Goal: Find specific page/section: Find specific page/section

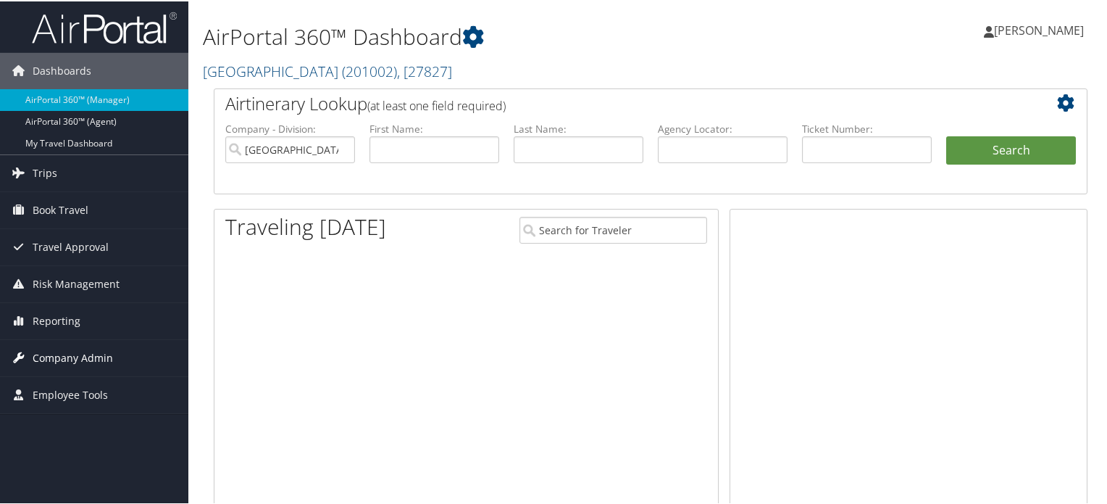
click at [93, 356] on span "Company Admin" at bounding box center [73, 356] width 80 height 36
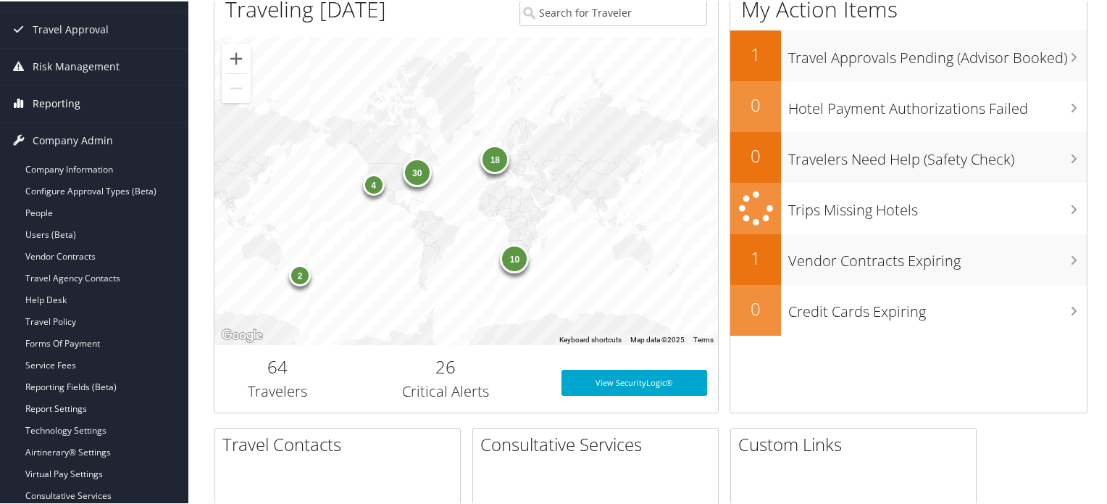
scroll to position [219, 0]
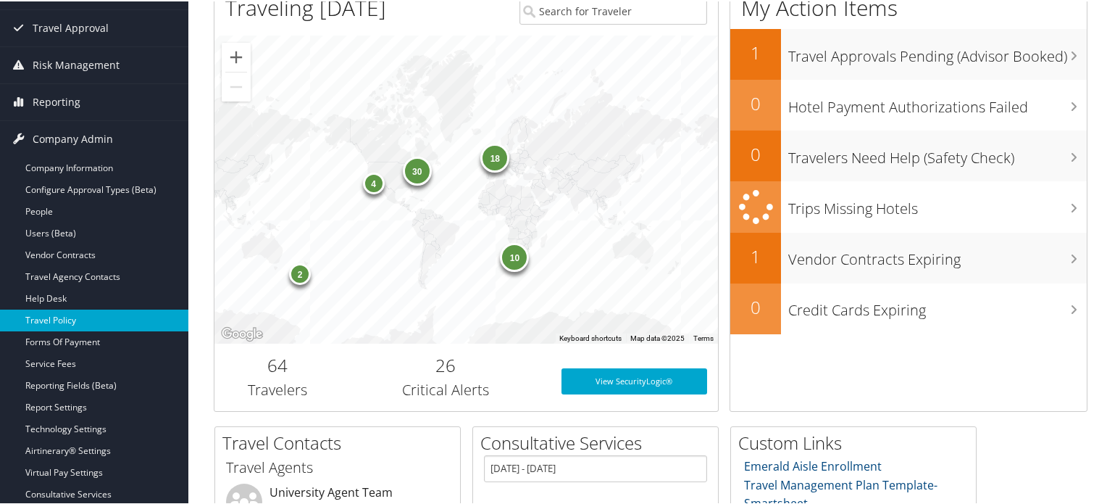
click at [69, 308] on link "Travel Policy" at bounding box center [94, 319] width 188 height 22
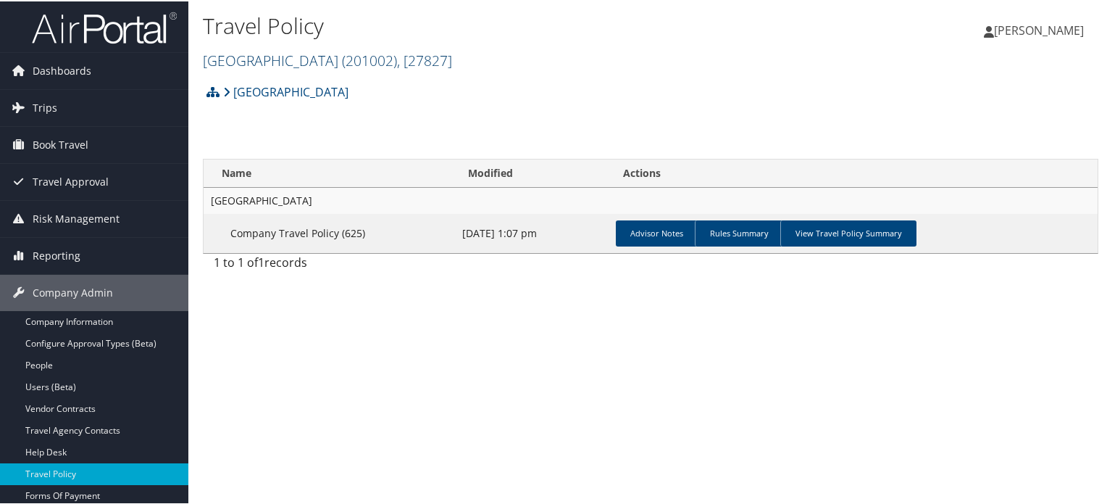
click at [298, 67] on link "[GEOGRAPHIC_DATA] ( 201002 ) , [ 27827 ]" at bounding box center [327, 59] width 249 height 20
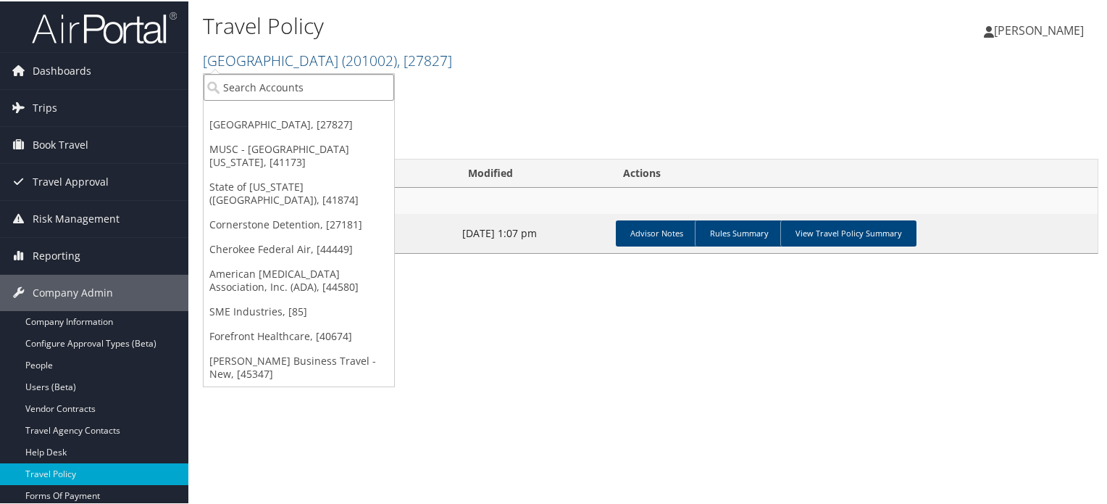
click at [284, 80] on input "search" at bounding box center [299, 85] width 191 height 27
click at [283, 235] on link "Cherokee Federal Air, [44449]" at bounding box center [299, 247] width 191 height 25
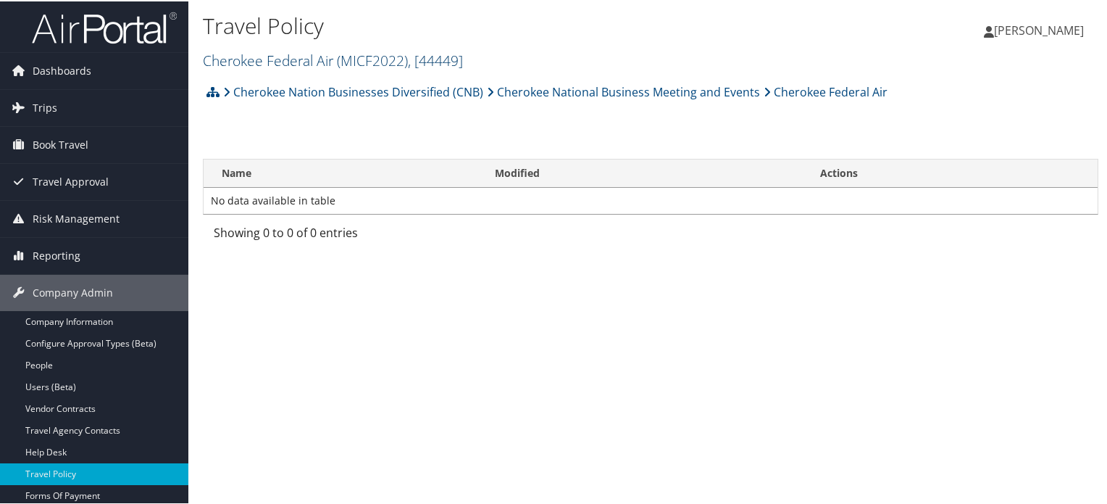
click at [285, 58] on link "Cherokee Federal Air ( MICF2022 ) , [ 44449 ]" at bounding box center [333, 59] width 260 height 20
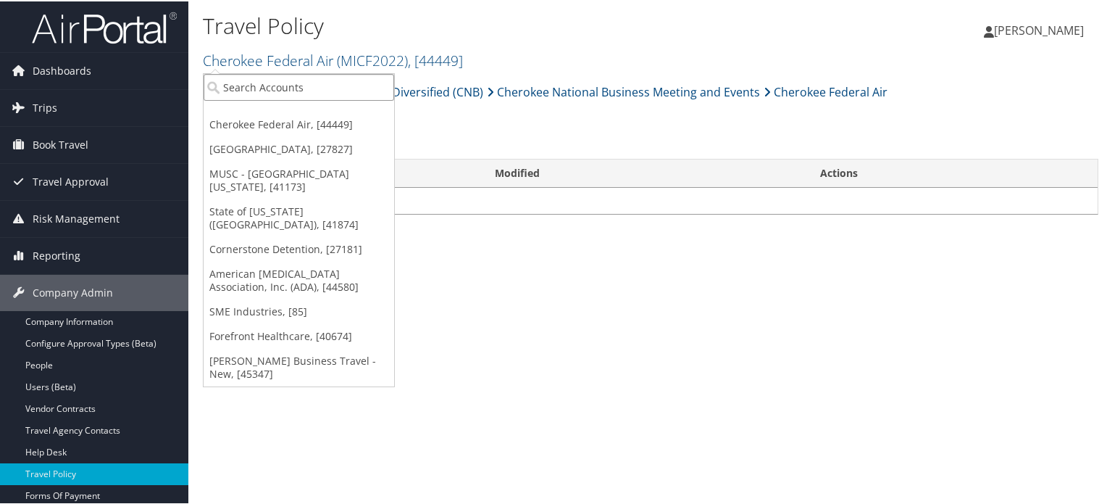
click at [296, 89] on input "search" at bounding box center [299, 85] width 191 height 27
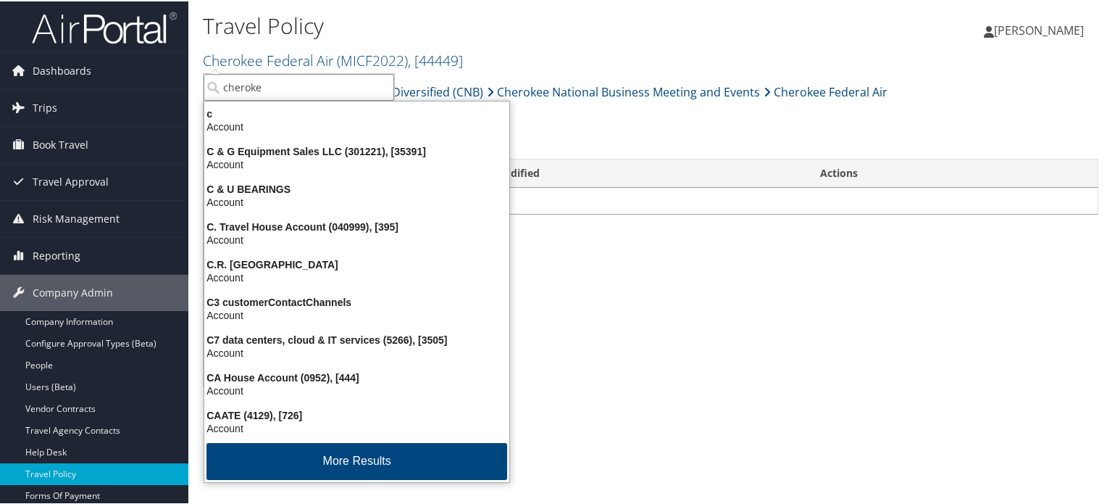
type input "cherokee"
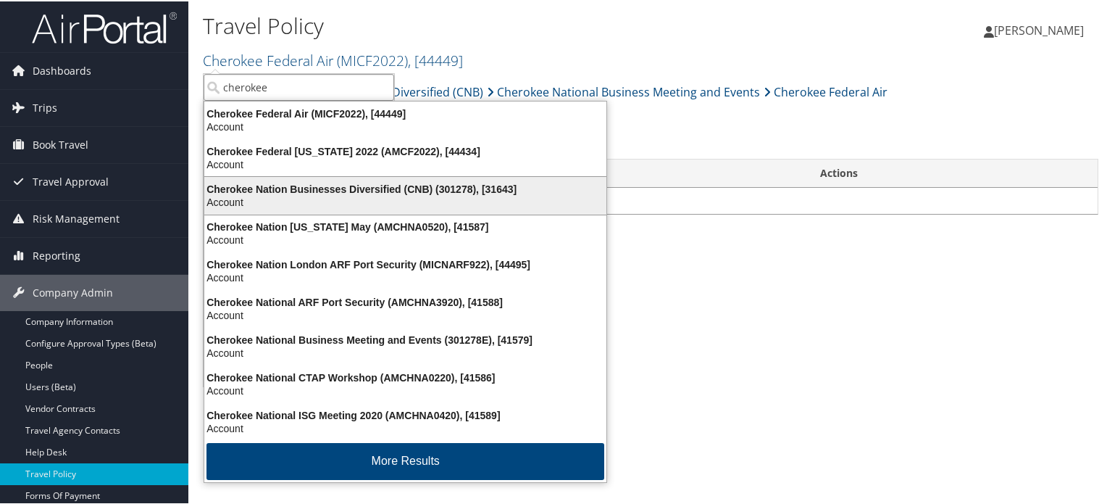
click at [327, 185] on div "Cherokee Nation Businesses Diversified (CNB) (301278), [31643]" at bounding box center [405, 187] width 419 height 13
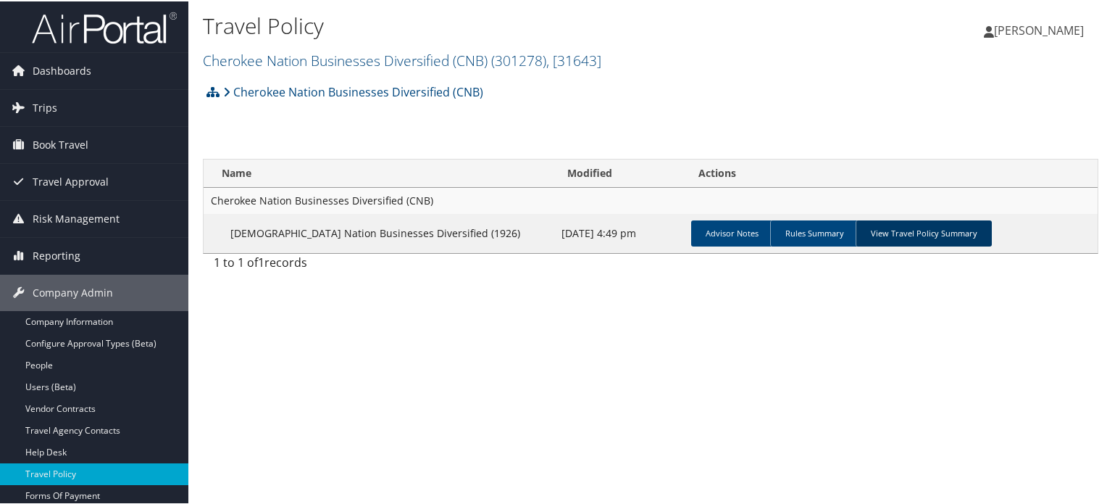
click at [913, 230] on link "View Travel Policy Summary" at bounding box center [924, 232] width 136 height 26
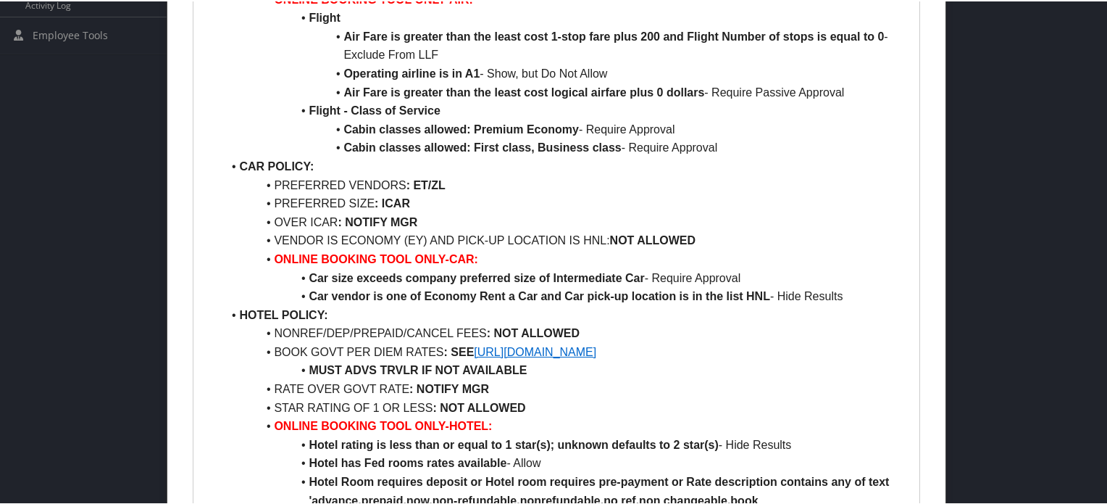
scroll to position [689, 0]
